Goal: Information Seeking & Learning: Check status

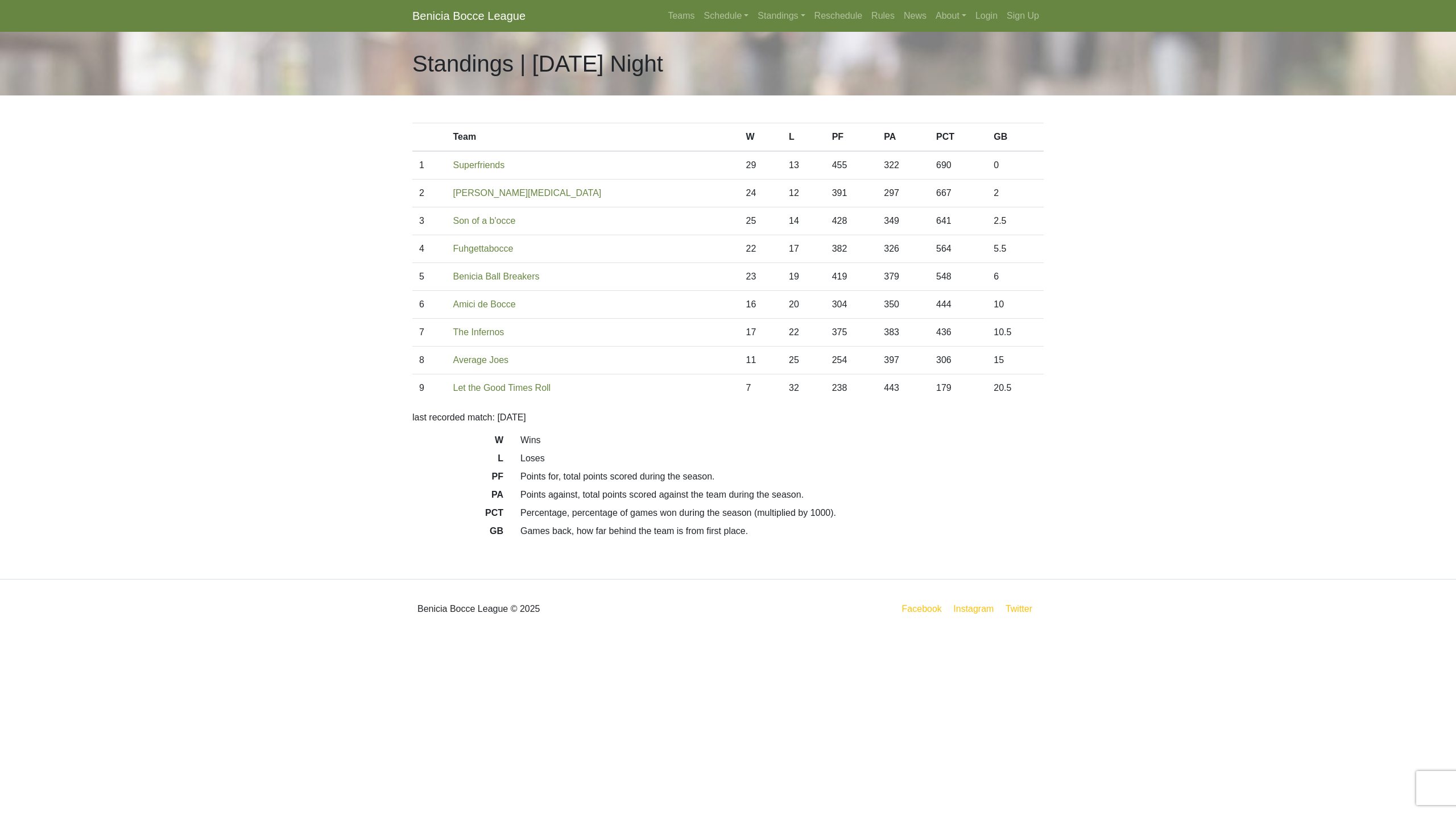
click at [981, 504] on dl "W Wins L Loses PF Points for, total points scored during the season. PA Points …" at bounding box center [728, 487] width 649 height 109
click at [781, 18] on link "Standings" at bounding box center [781, 16] width 56 height 23
click at [794, 62] on link "[DATE] Night" at bounding box center [799, 61] width 92 height 18
click at [788, 20] on link "Standings" at bounding box center [781, 16] width 56 height 23
click at [799, 41] on link "[DATE] Morning" at bounding box center [799, 42] width 92 height 18
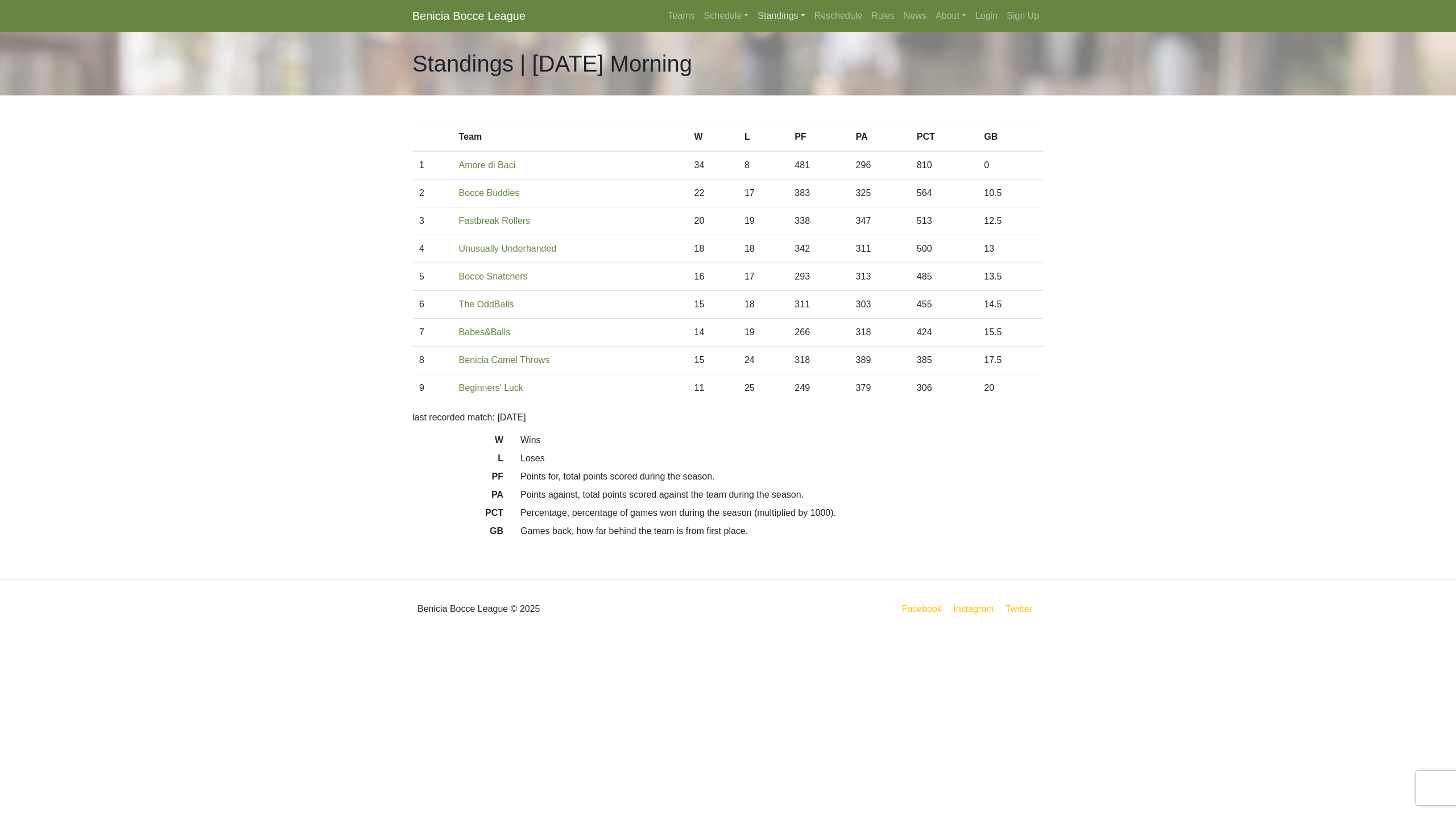
click at [783, 15] on link "Standings" at bounding box center [781, 16] width 56 height 23
click at [785, 59] on link "[DATE] Night" at bounding box center [799, 61] width 92 height 18
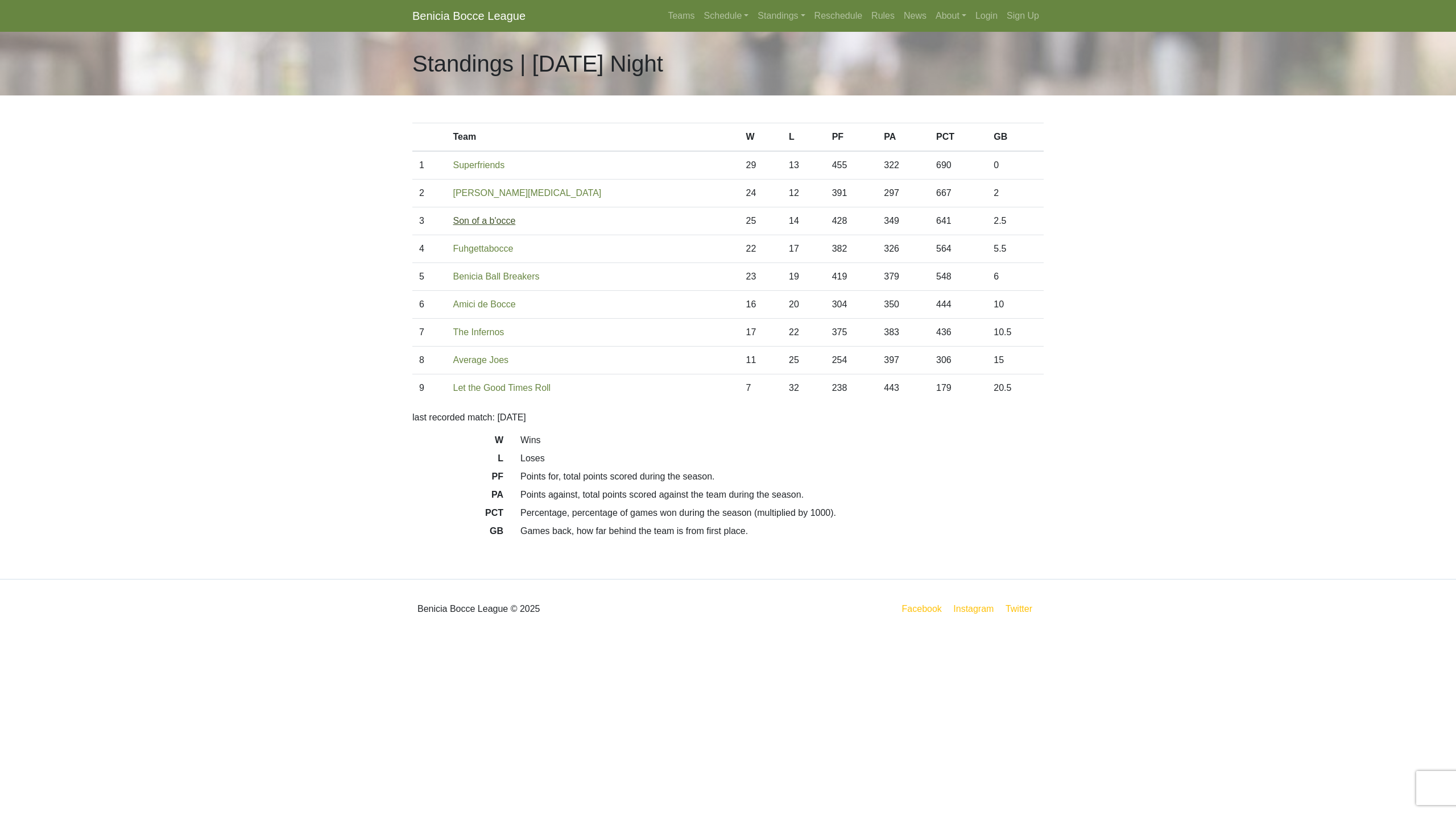
click at [507, 223] on link "Son of a b'occe" at bounding box center [484, 221] width 63 height 10
click at [503, 335] on link "The Infernos" at bounding box center [478, 332] width 51 height 10
click at [515, 274] on link "Benicia Ball Breakers" at bounding box center [496, 276] width 87 height 10
click at [490, 163] on link "Superfriends" at bounding box center [479, 165] width 52 height 10
click at [497, 195] on link "Benicia Smog" at bounding box center [527, 193] width 148 height 10
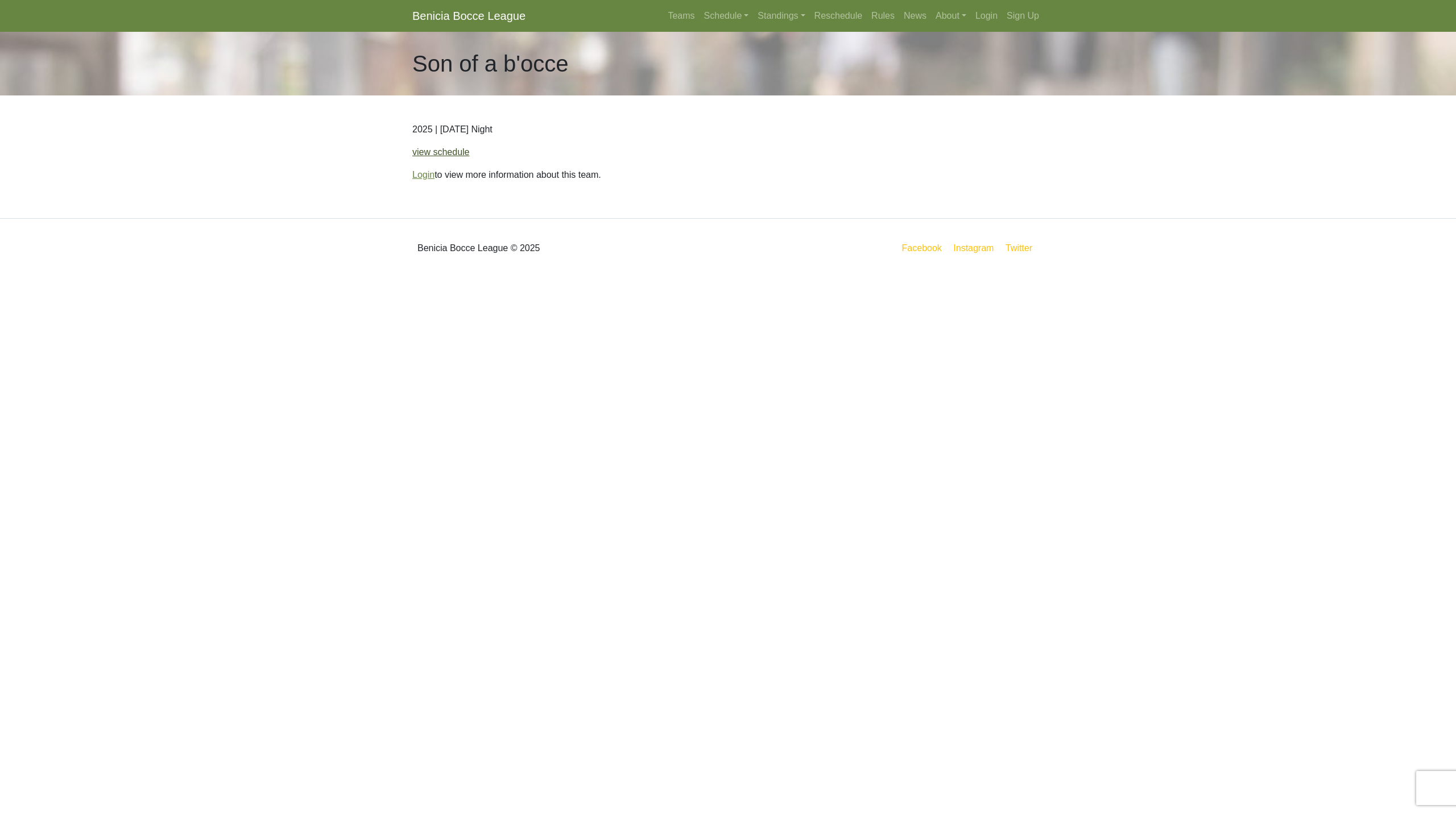
click at [453, 150] on link "view schedule" at bounding box center [441, 152] width 58 height 10
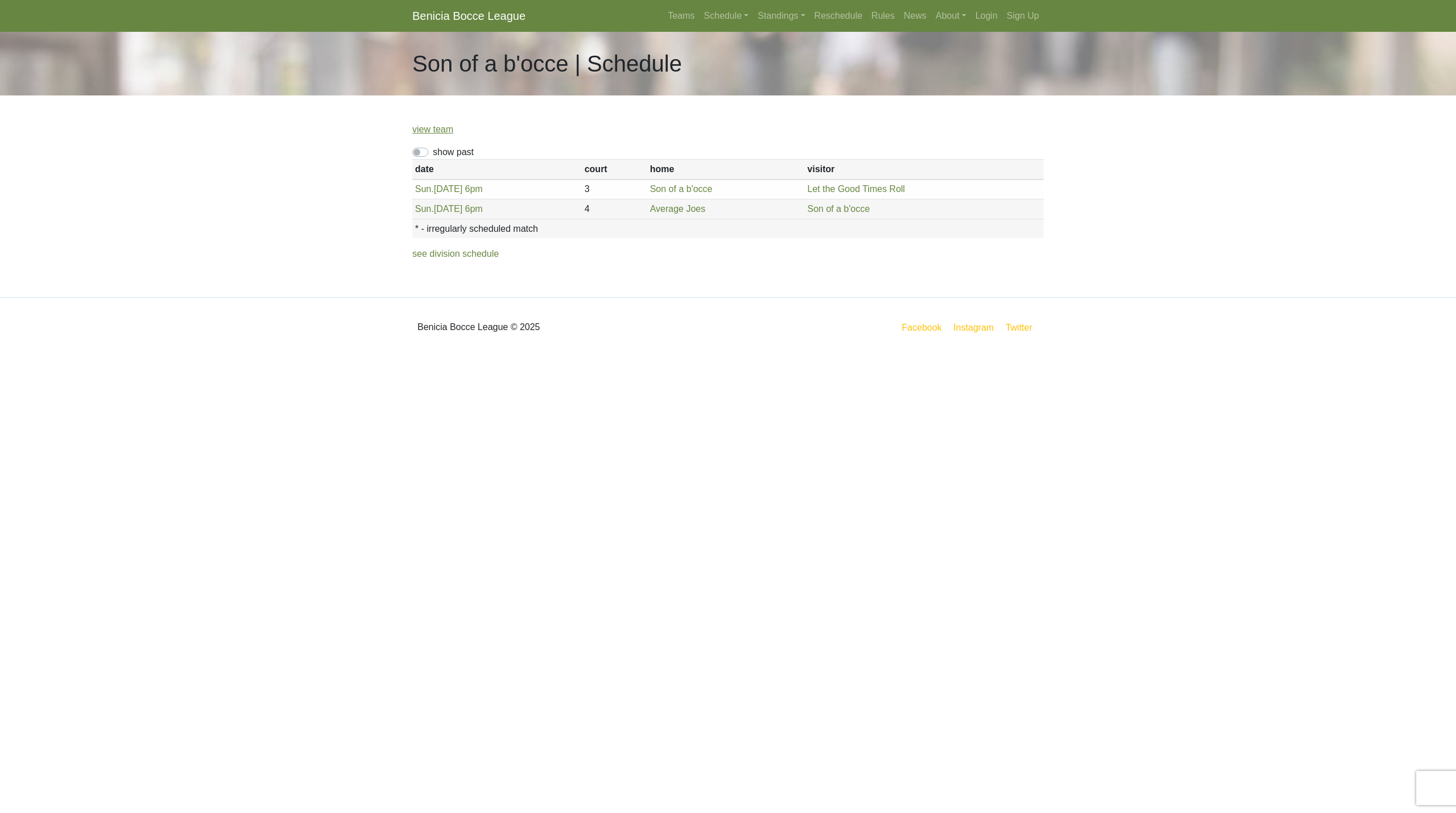
click at [433, 151] on label "show past" at bounding box center [453, 152] width 40 height 13
click at [433, 151] on input "show past" at bounding box center [437, 149] width 8 height 8
checkbox input "true"
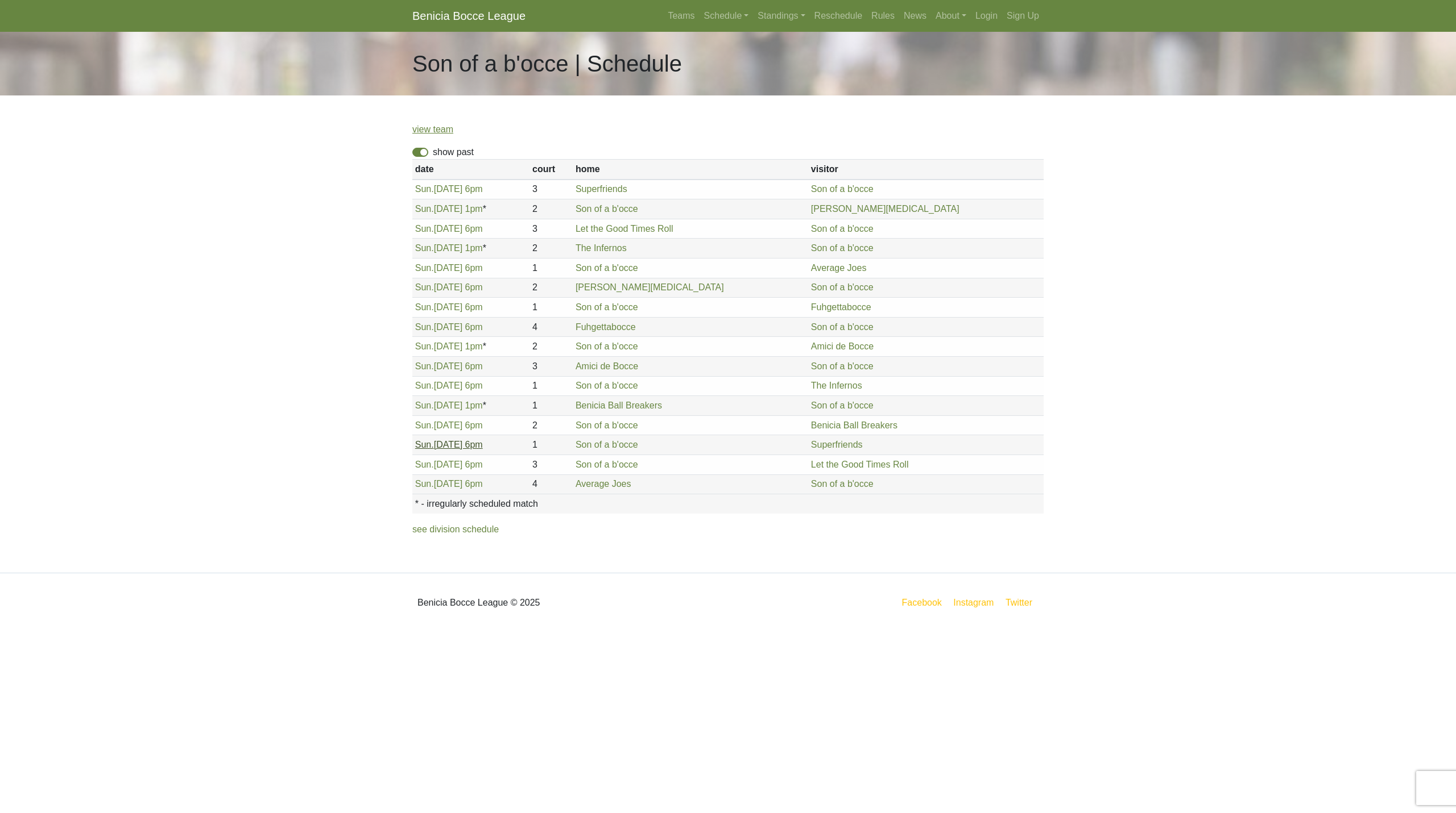
click at [469, 444] on link "Sun. 8/10, 6pm" at bounding box center [449, 445] width 67 height 10
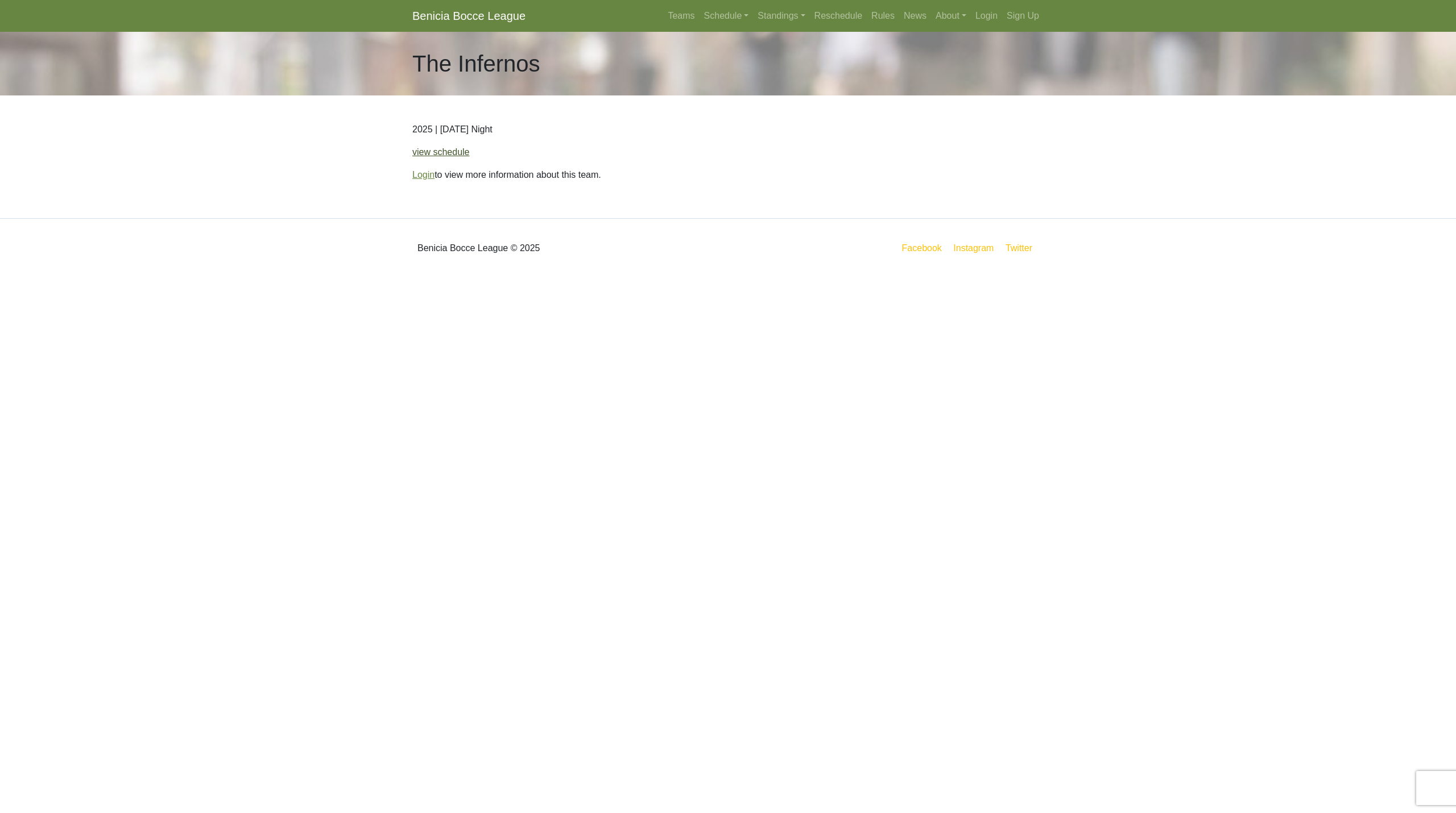
click at [424, 147] on link "view schedule" at bounding box center [441, 152] width 58 height 10
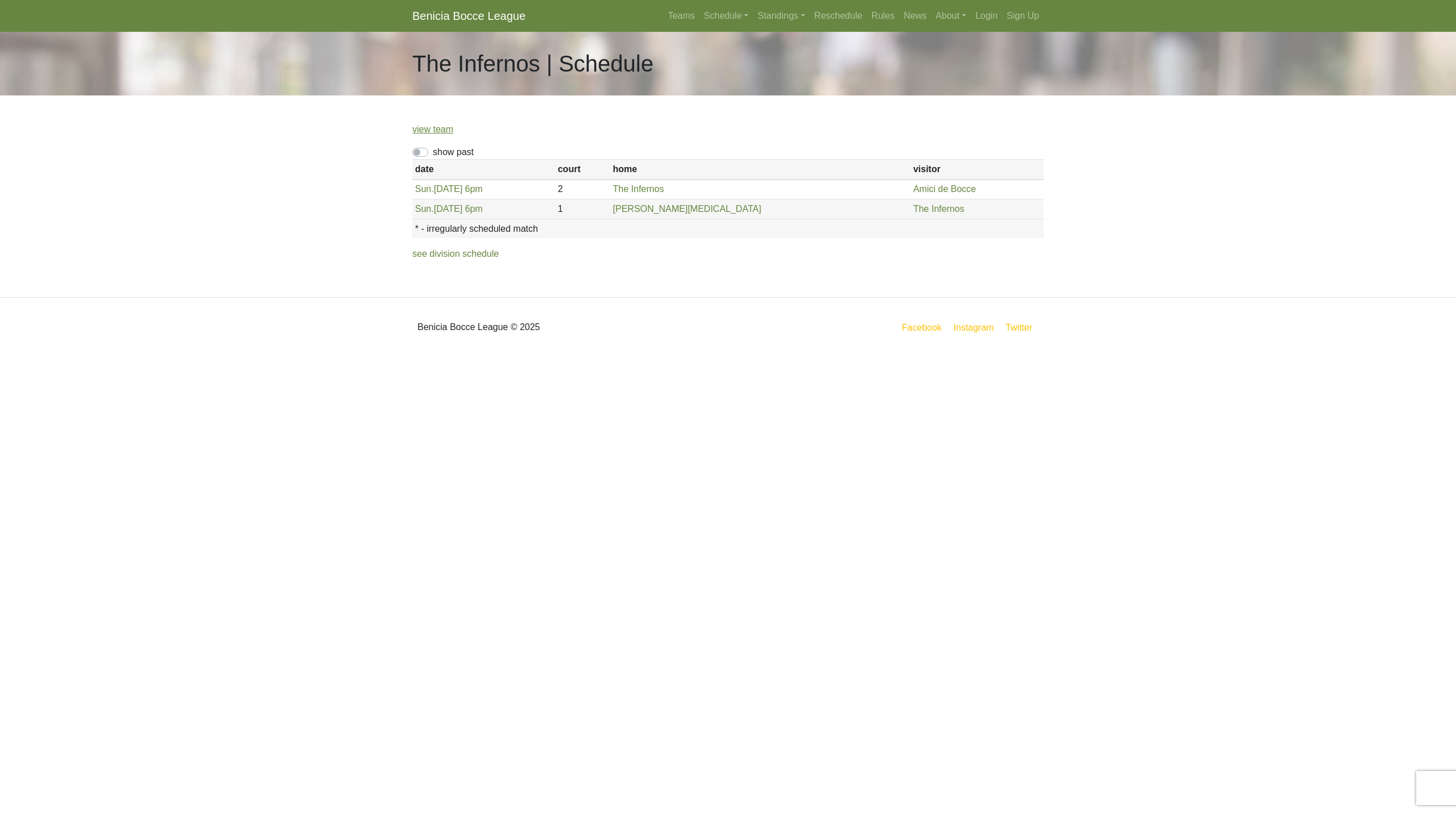
click at [433, 151] on label "show past" at bounding box center [453, 152] width 40 height 13
click at [433, 151] on input "show past" at bounding box center [437, 149] width 8 height 8
checkbox input "true"
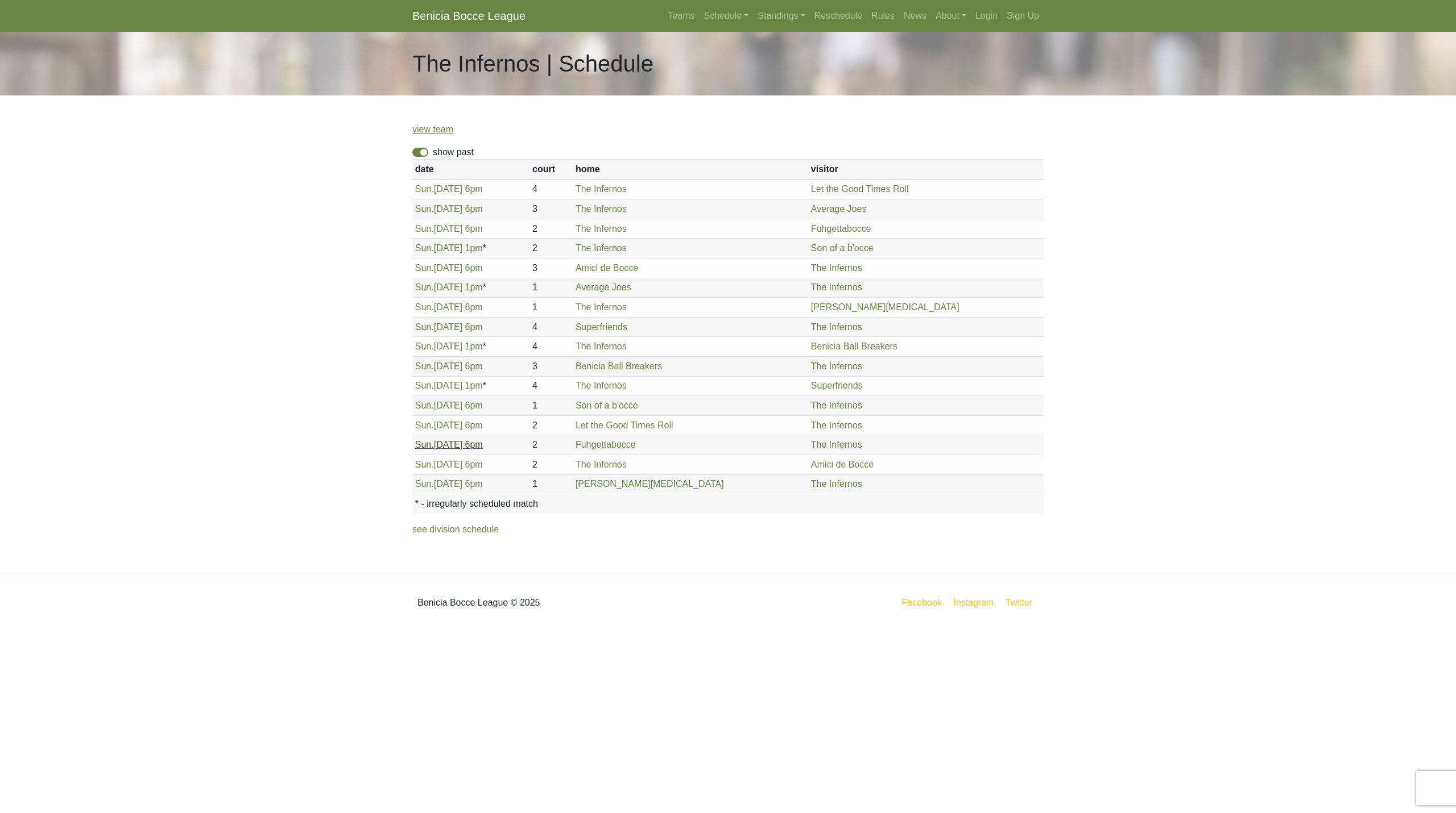
click at [463, 450] on link "Sun. 8/10, 6pm" at bounding box center [449, 445] width 67 height 10
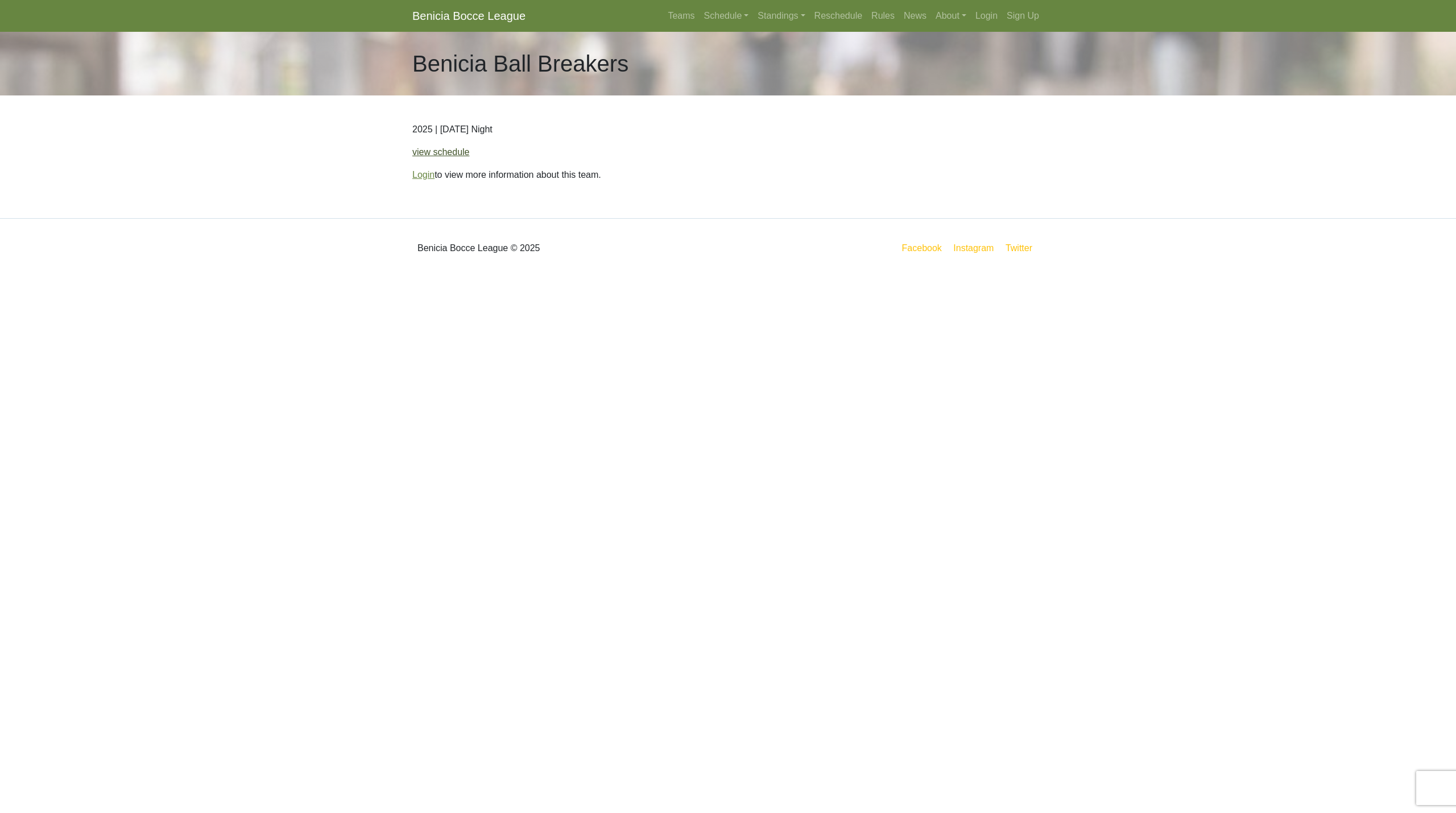
click at [449, 152] on link "view schedule" at bounding box center [441, 152] width 58 height 10
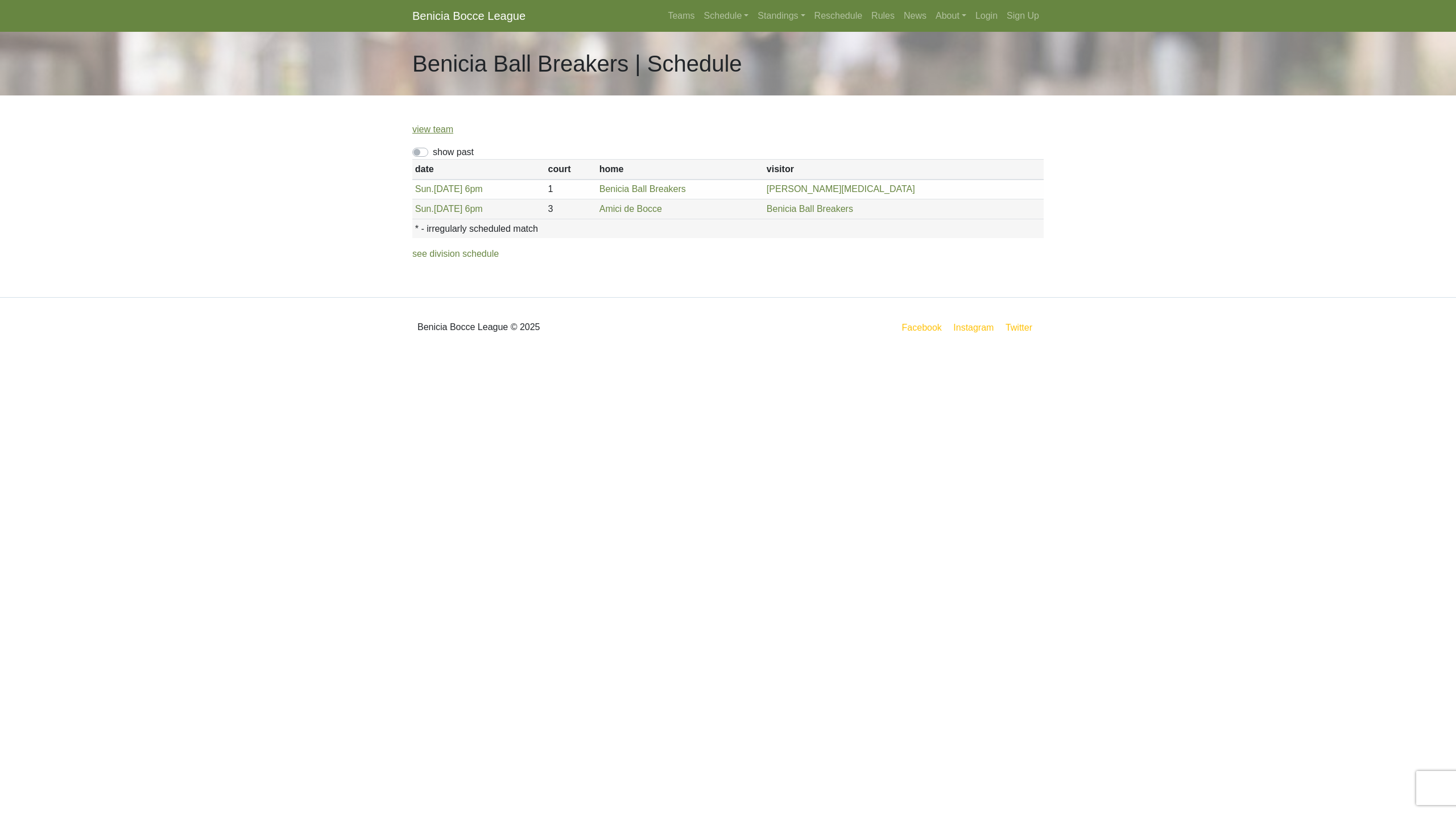
click at [433, 149] on label "show past" at bounding box center [453, 152] width 40 height 13
click at [433, 149] on input "show past" at bounding box center [437, 149] width 8 height 8
checkbox input "true"
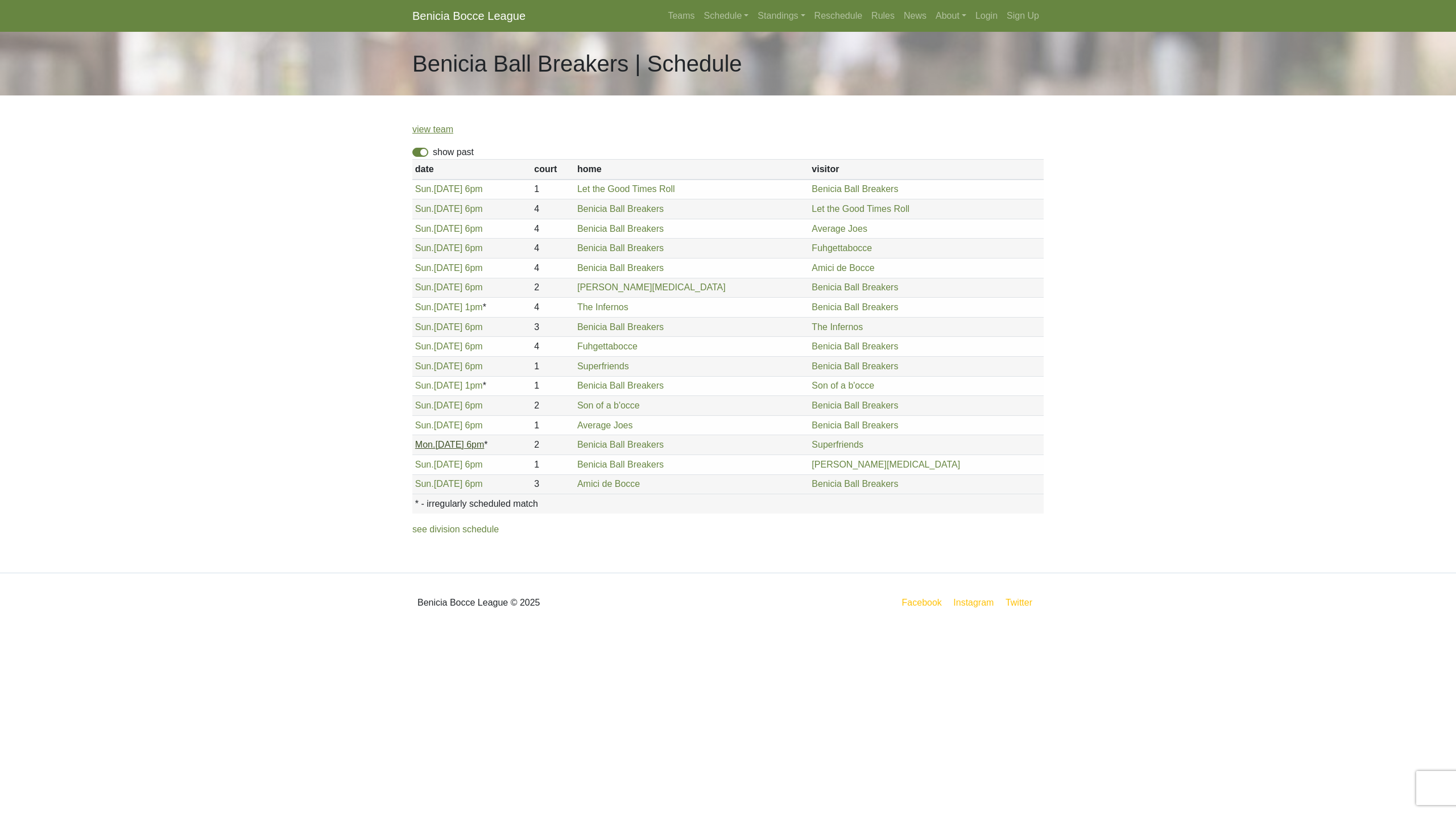
click at [461, 447] on link "Mon. 8/4, 6pm" at bounding box center [450, 445] width 69 height 10
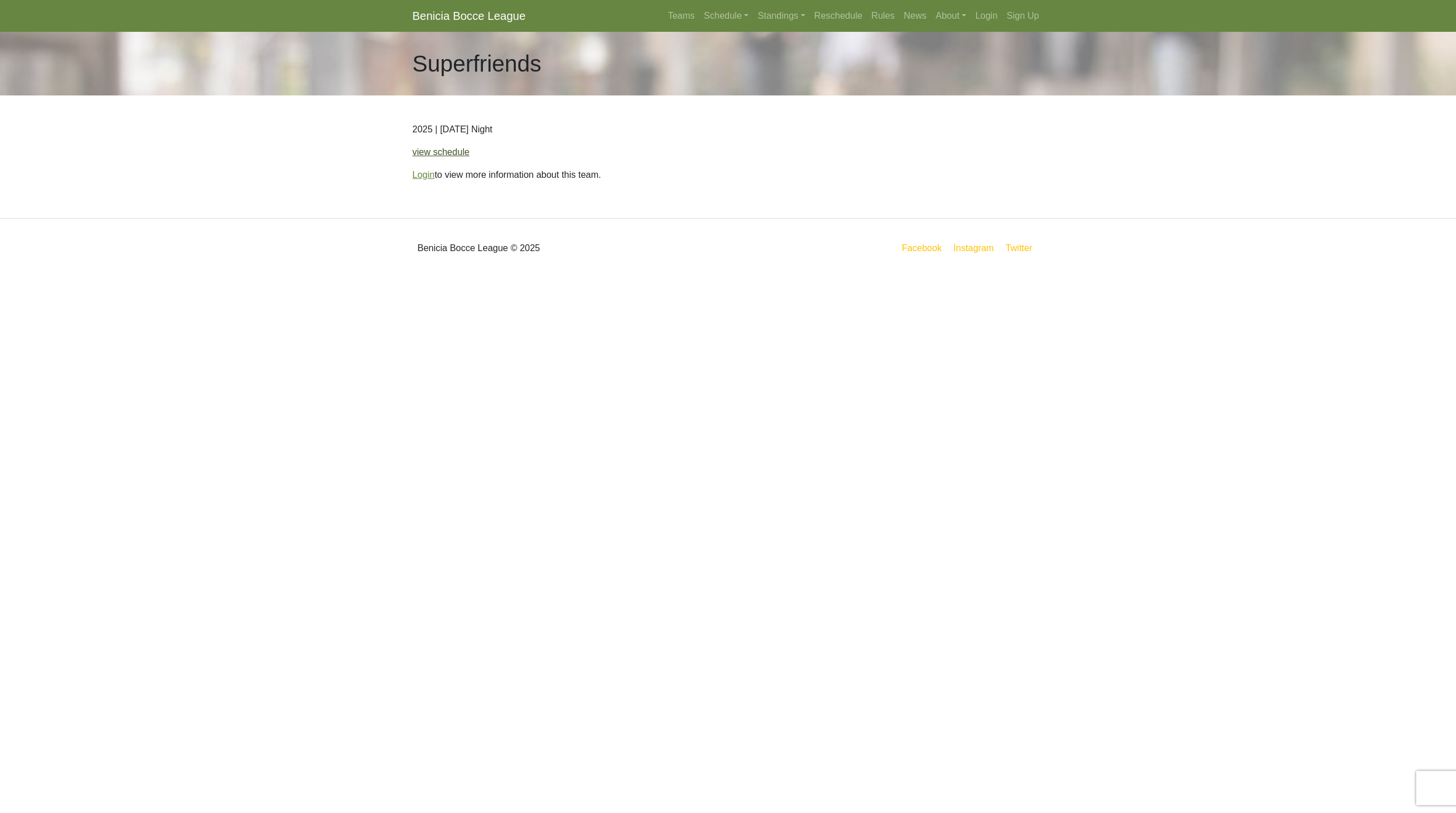
click at [451, 155] on link "view schedule" at bounding box center [441, 152] width 58 height 10
click at [427, 151] on link "view schedule" at bounding box center [441, 152] width 58 height 10
